Goal: Task Accomplishment & Management: Manage account settings

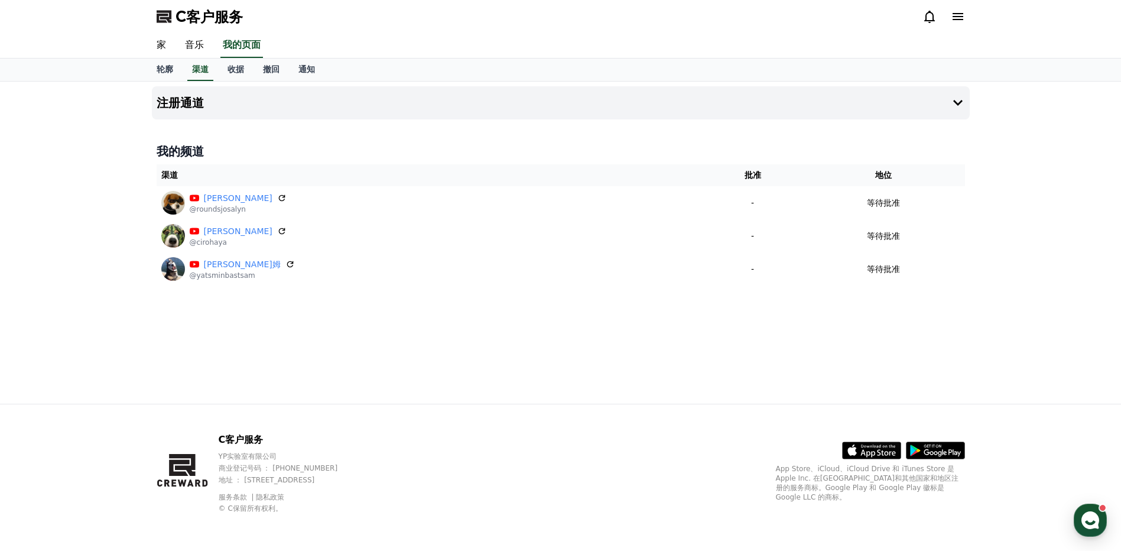
click at [610, 352] on div "注册通道 我的频道 渠道 批准 地位 查房[PERSON_NAME] @roundsjosalyn - 等待批准 [PERSON_NAME] @cirohay…" at bounding box center [561, 243] width 828 height 322
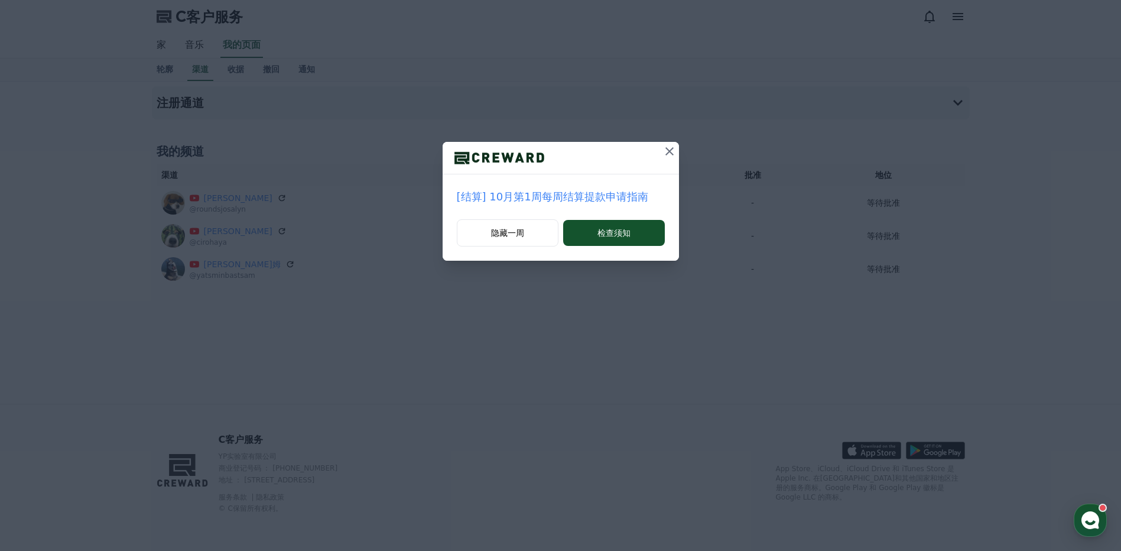
click at [668, 149] on icon at bounding box center [670, 151] width 14 height 14
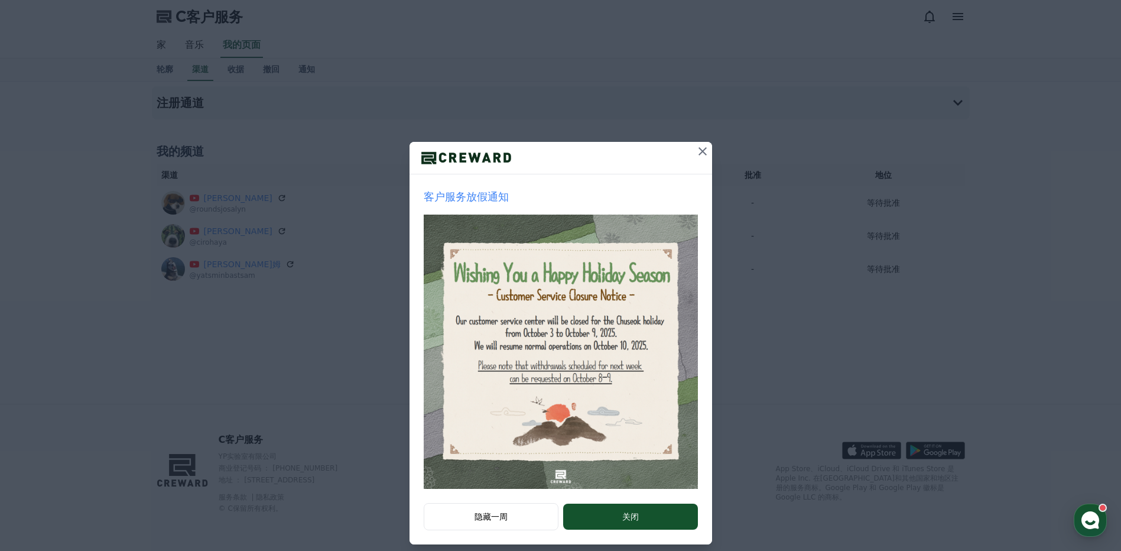
click at [696, 152] on icon at bounding box center [703, 151] width 14 height 14
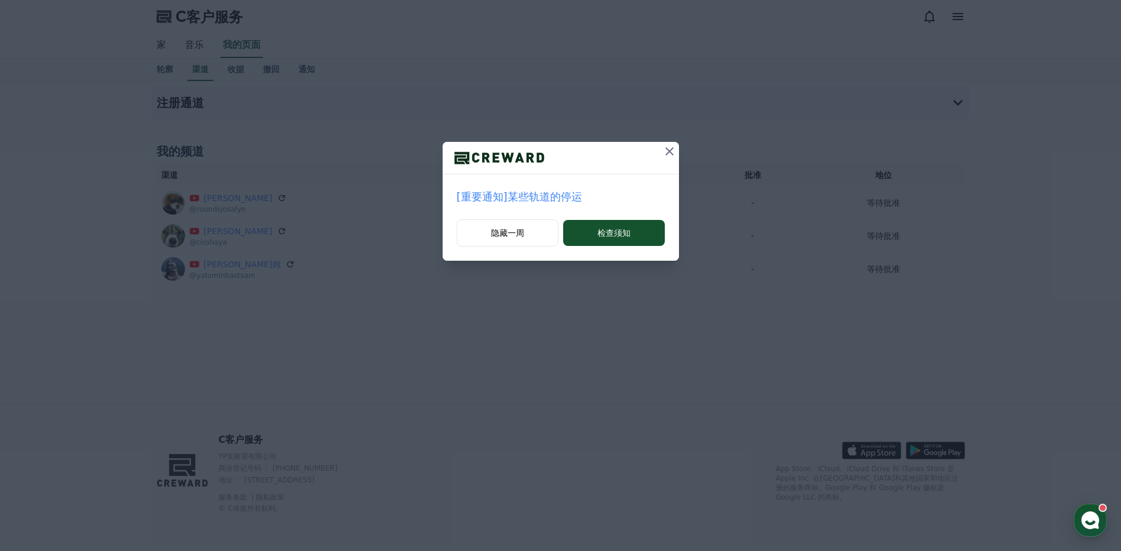
click at [671, 149] on icon at bounding box center [670, 151] width 14 height 14
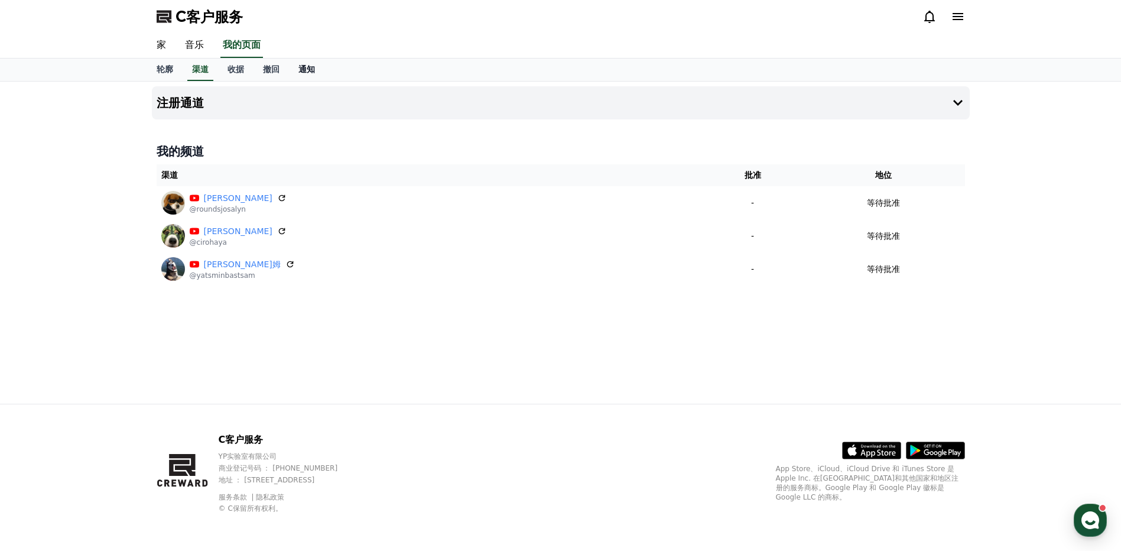
click at [315, 66] on font "通知" at bounding box center [307, 68] width 17 height 9
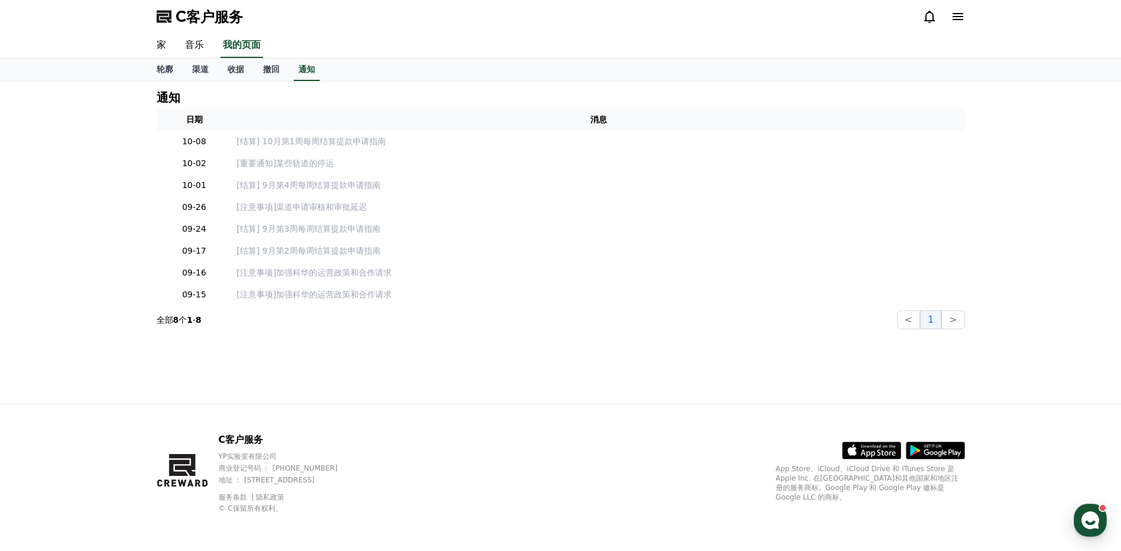
click at [955, 15] on icon at bounding box center [958, 16] width 14 height 14
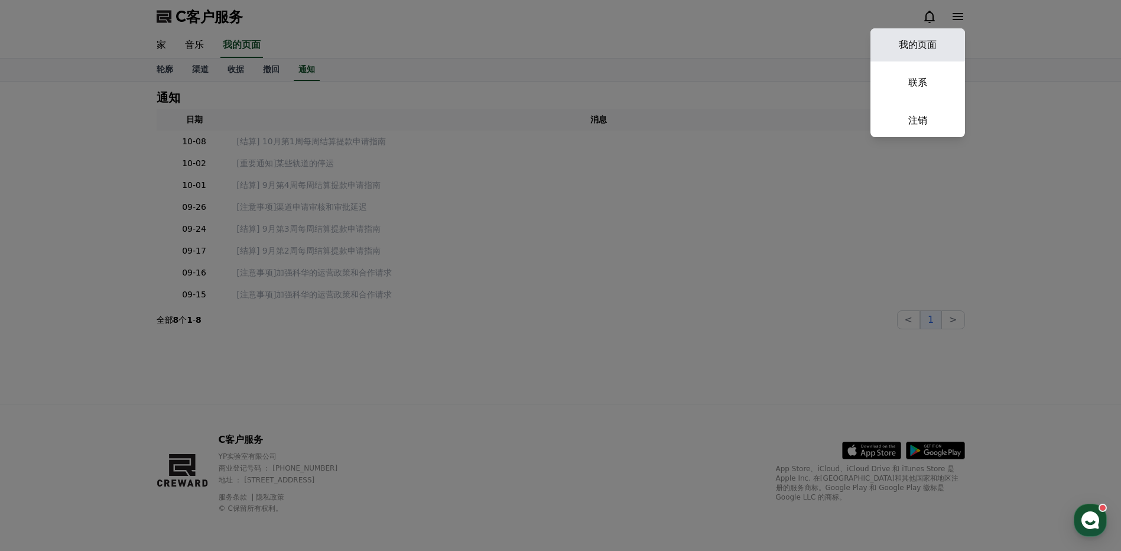
click at [919, 46] on link "我的页面" at bounding box center [918, 44] width 95 height 33
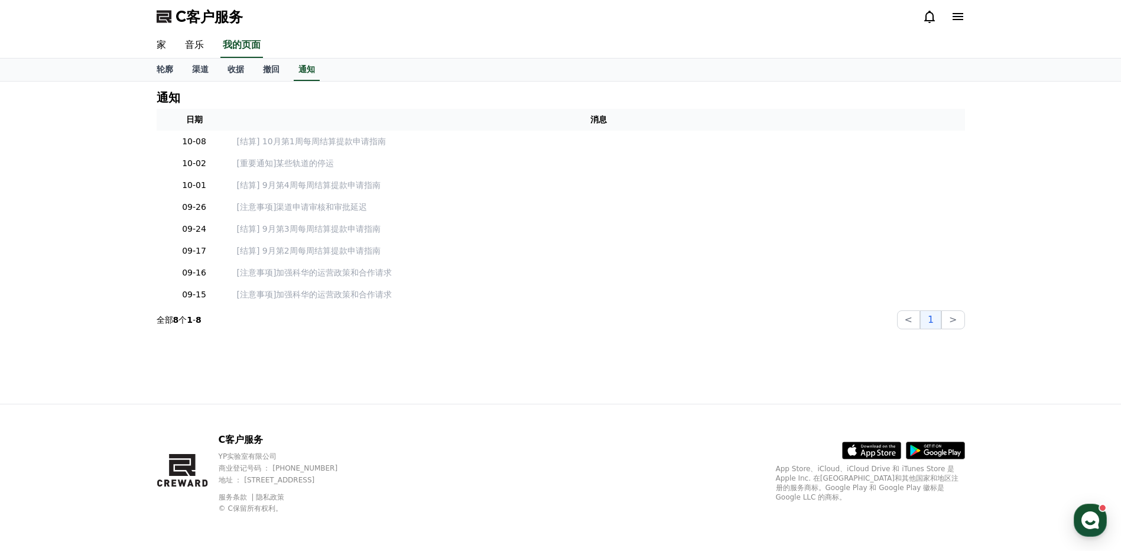
select select "**********"
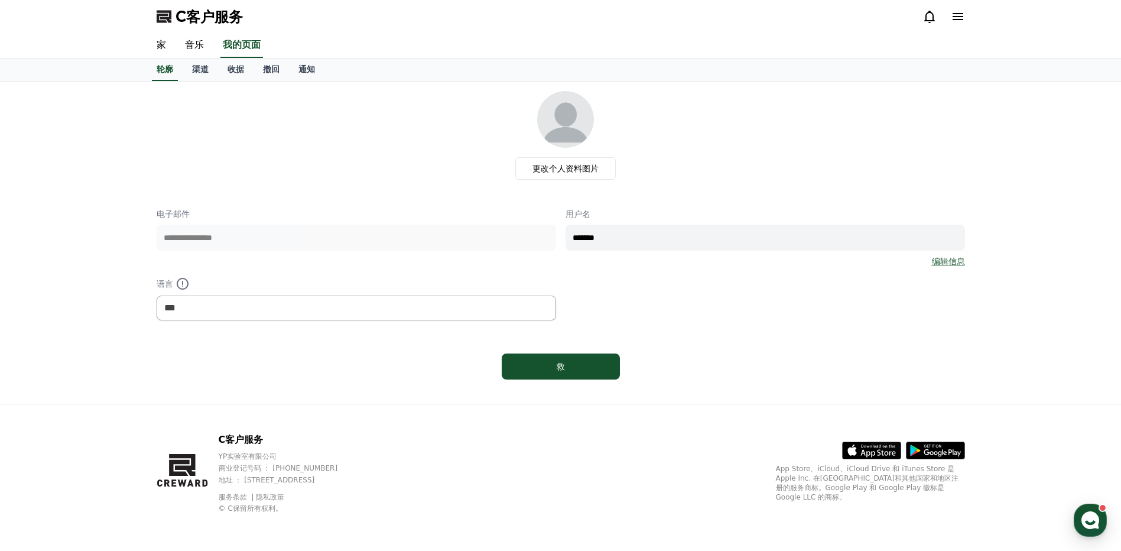
drag, startPoint x: 837, startPoint y: 116, endPoint x: 880, endPoint y: 74, distance: 59.8
click at [837, 117] on div "更改个人资料图片" at bounding box center [565, 135] width 799 height 89
